Goal: Find contact information: Find contact information

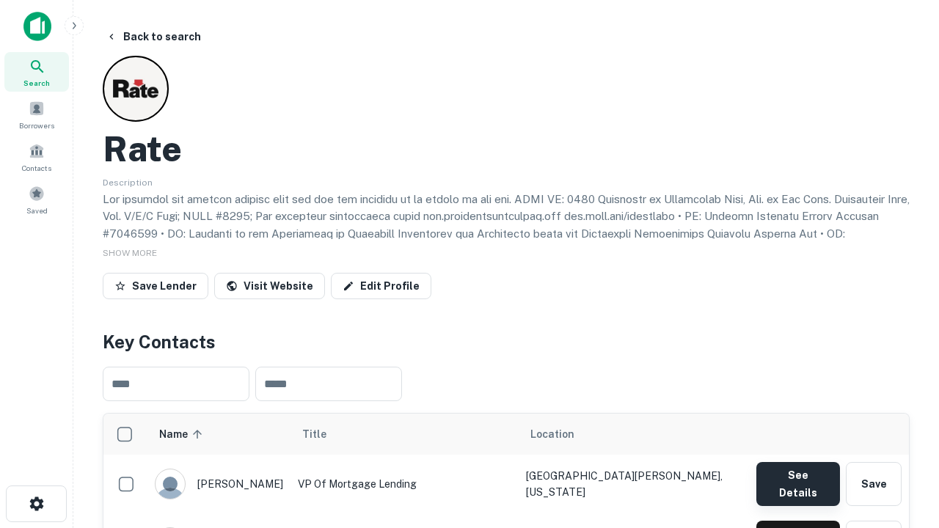
click at [797, 477] on button "See Details" at bounding box center [798, 484] width 84 height 44
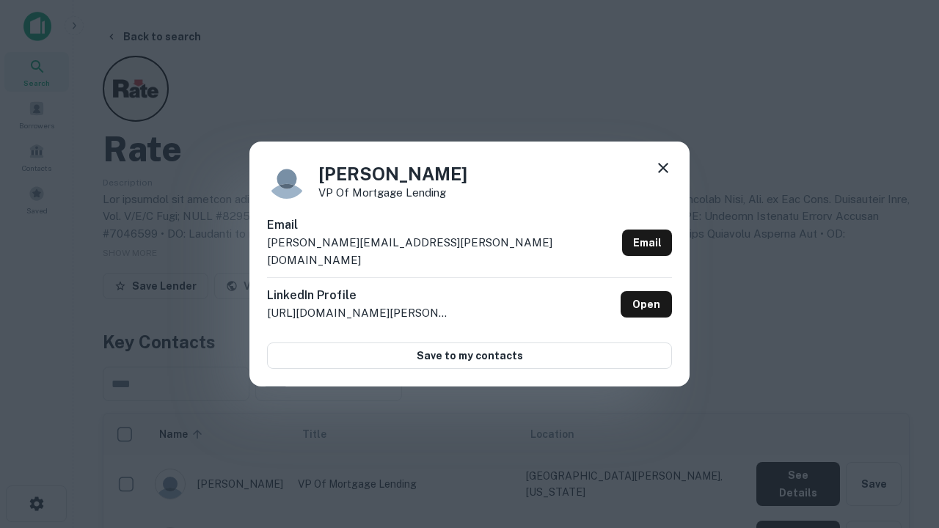
click at [663, 177] on icon at bounding box center [663, 168] width 18 height 18
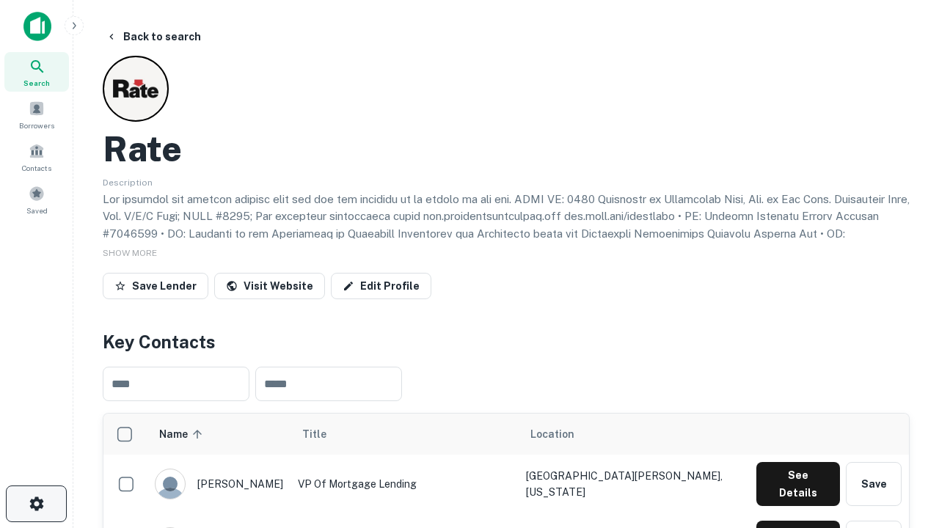
click at [36, 504] on icon "button" at bounding box center [37, 504] width 18 height 18
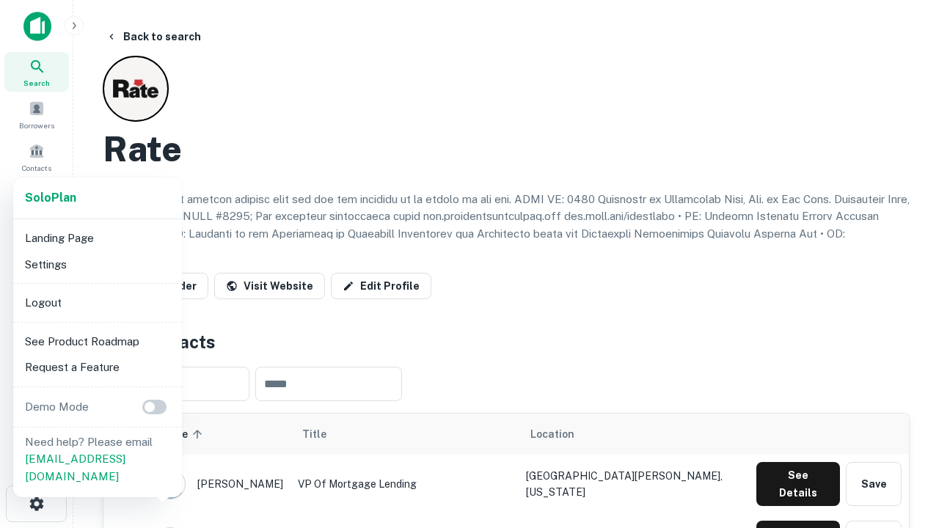
click at [97, 302] on li "Logout" at bounding box center [97, 303] width 157 height 26
